Goal: Information Seeking & Learning: Find specific fact

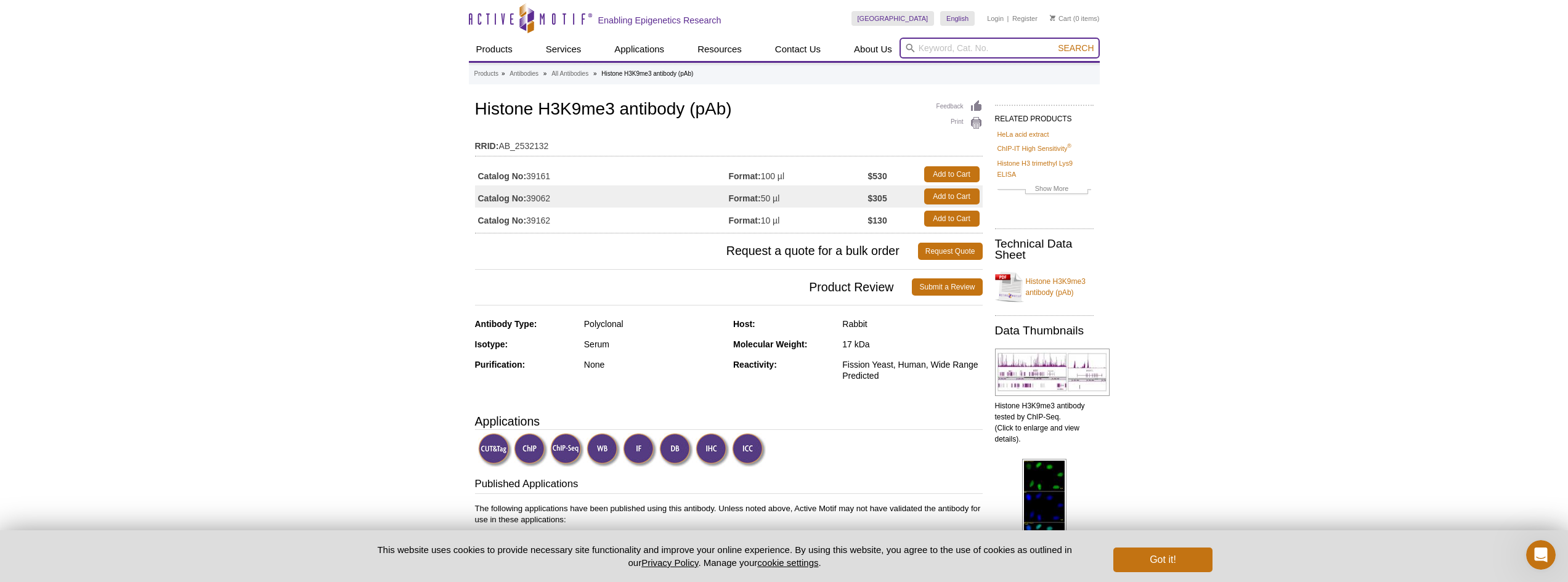
click at [934, 47] on input "search" at bounding box center [999, 48] width 200 height 21
click at [957, 47] on input "search" at bounding box center [999, 48] width 200 height 21
paste input "H3K9me2"
click at [961, 47] on input "H3K9me23" at bounding box center [999, 48] width 200 height 21
click at [957, 48] on input "H3K9me23" at bounding box center [999, 48] width 200 height 21
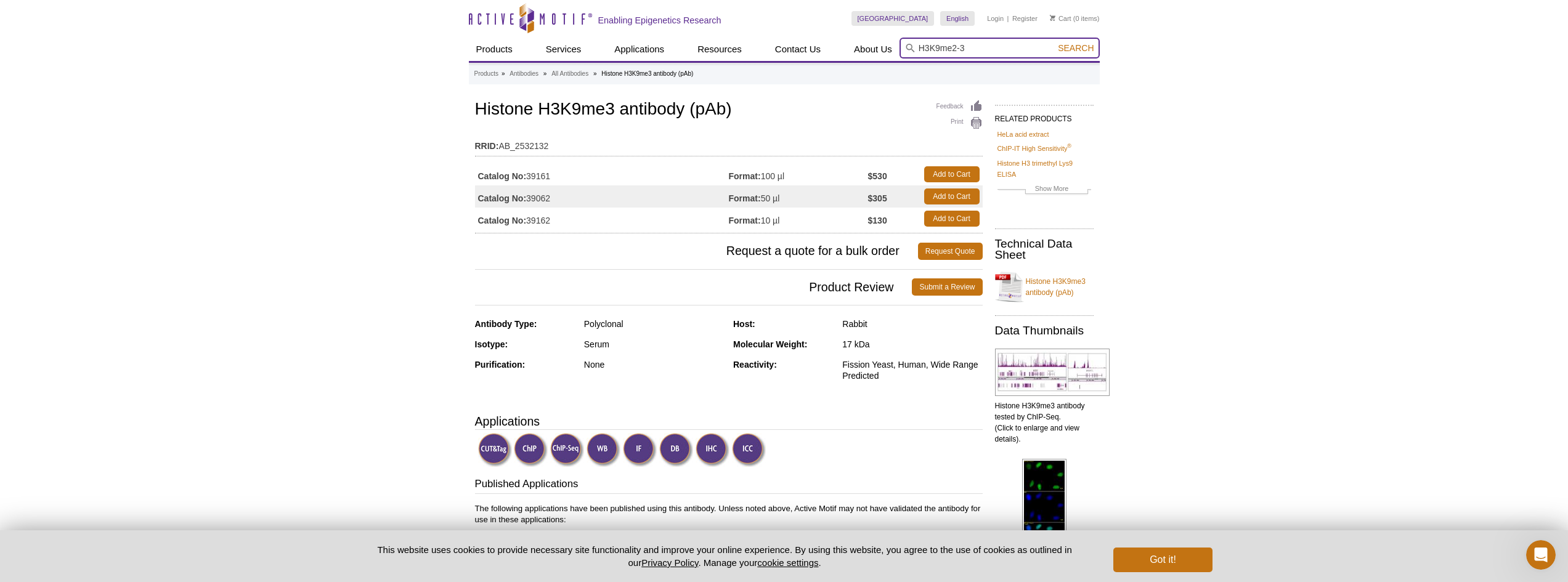
type input "H3K9me2-3"
click at [1054, 42] on button "Search" at bounding box center [1076, 48] width 43 height 11
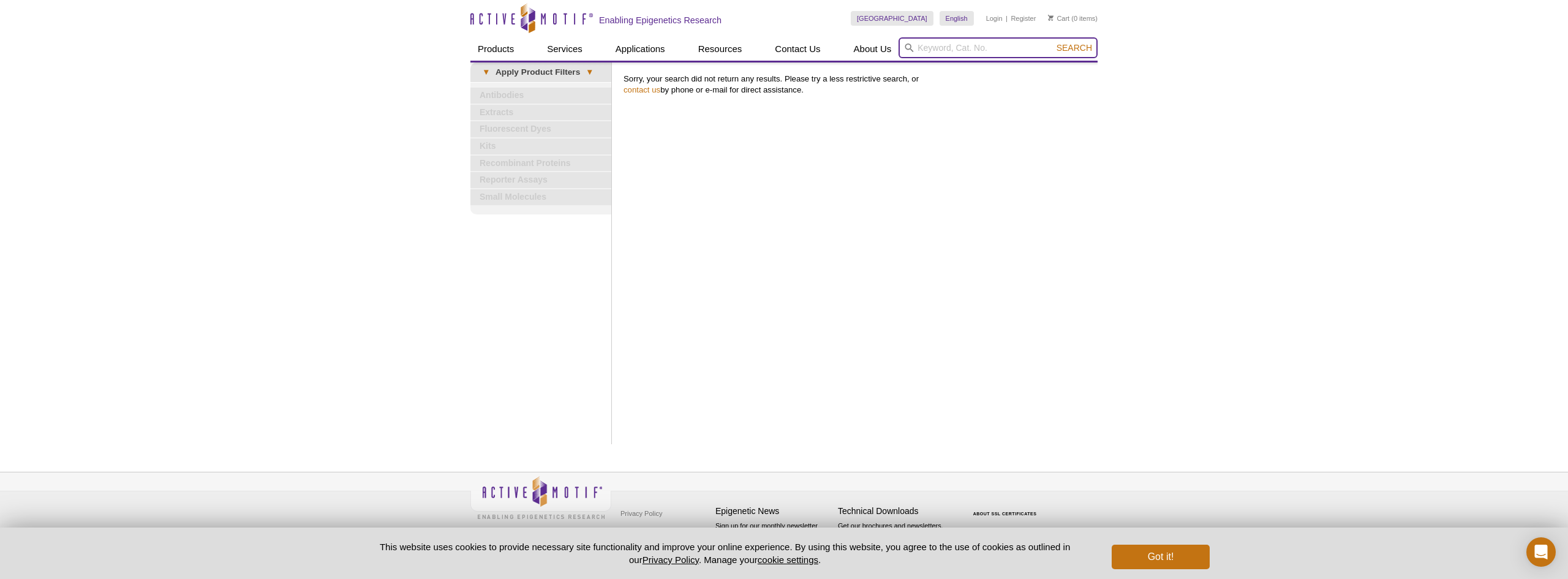
click at [968, 47] on input "search" at bounding box center [998, 48] width 199 height 21
paste input "H3K9me2"
click at [950, 48] on input "H3K9me2" at bounding box center [998, 48] width 199 height 21
click at [952, 48] on input "H3K9me 2" at bounding box center [998, 48] width 199 height 21
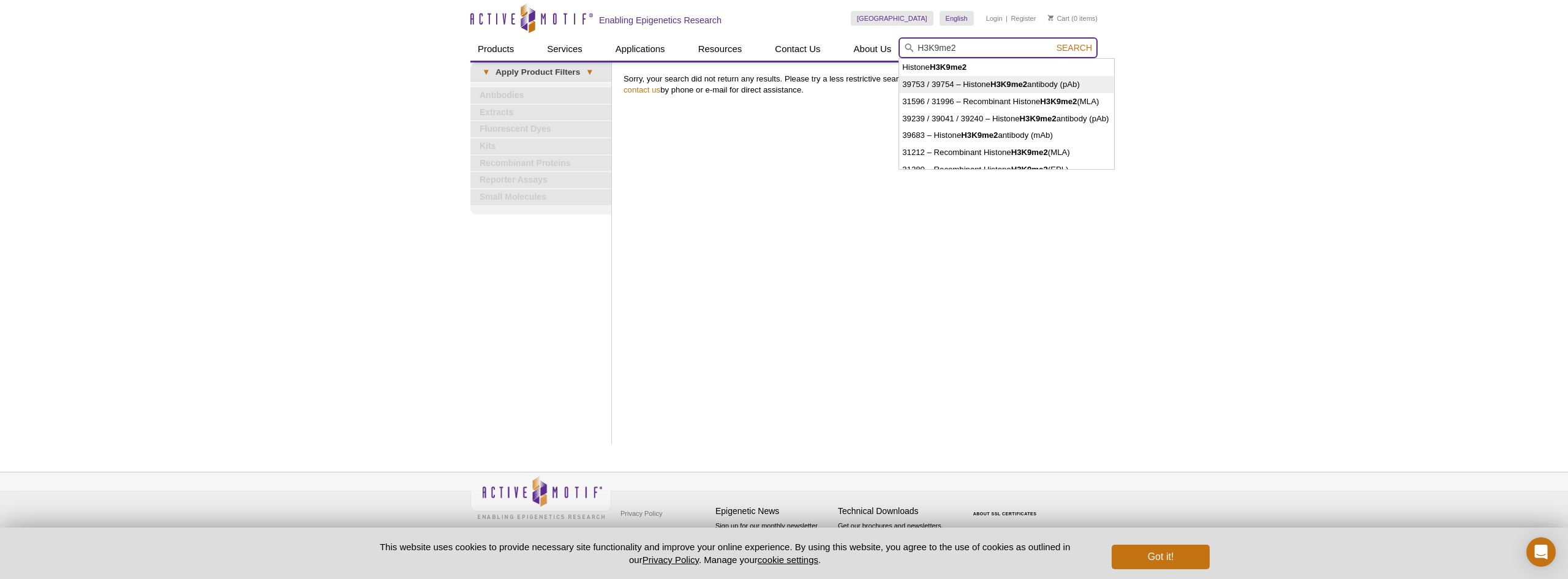
type input "H3K9me2"
click at [1405, 81] on div "Active Motif Logo Enabling Epigenetics Research 0 Search Skip to content Active…" at bounding box center [784, 289] width 1568 height 579
